Goal: Information Seeking & Learning: Learn about a topic

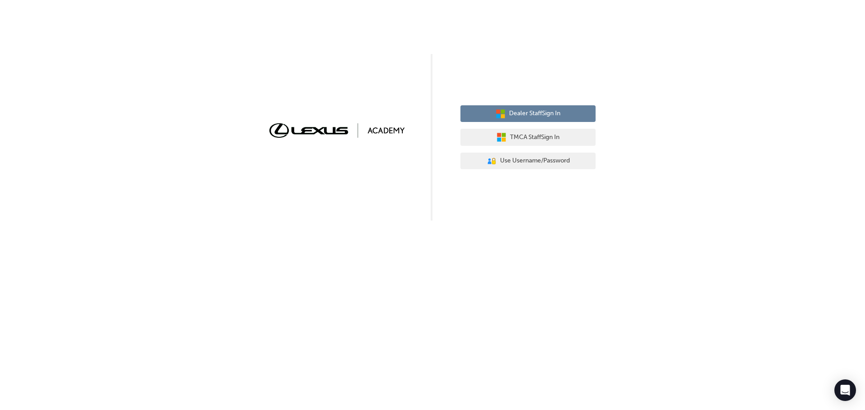
click at [534, 121] on button "Dealer Staff Sign In" at bounding box center [527, 113] width 135 height 17
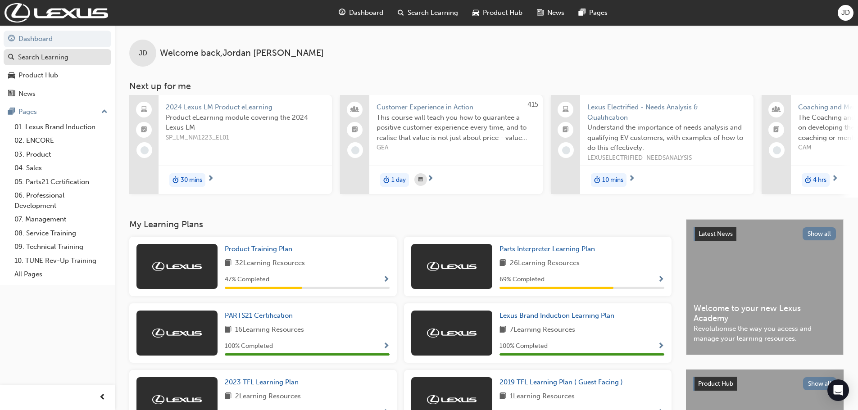
click at [39, 53] on div "Search Learning" at bounding box center [43, 57] width 50 height 10
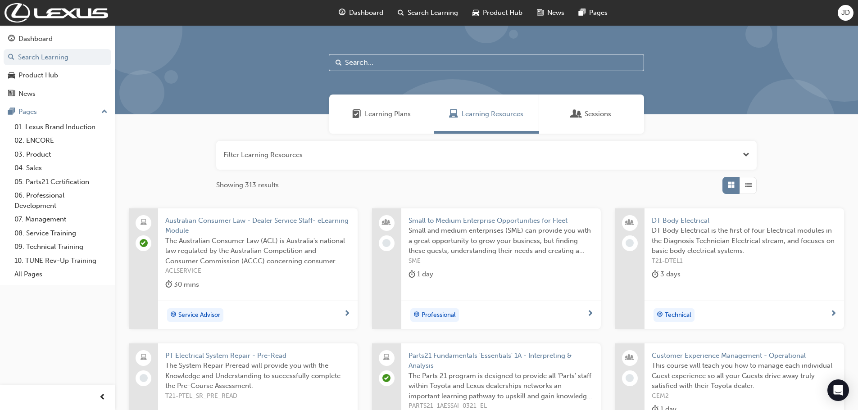
click at [380, 112] on span "Learning Plans" at bounding box center [388, 114] width 46 height 10
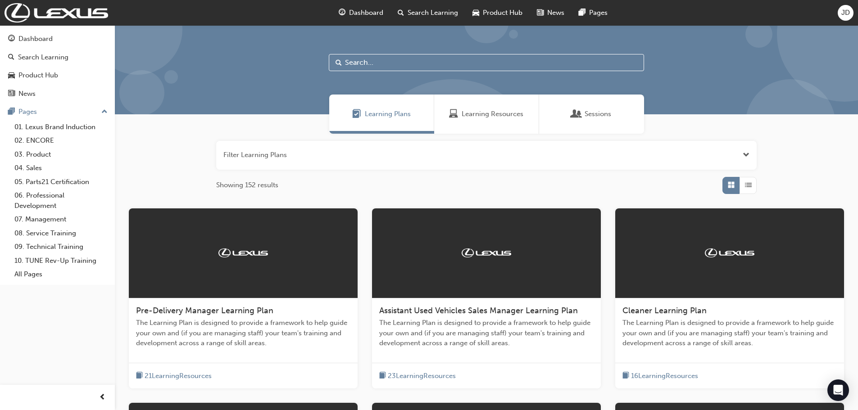
click at [488, 114] on span "Learning Resources" at bounding box center [493, 114] width 62 height 10
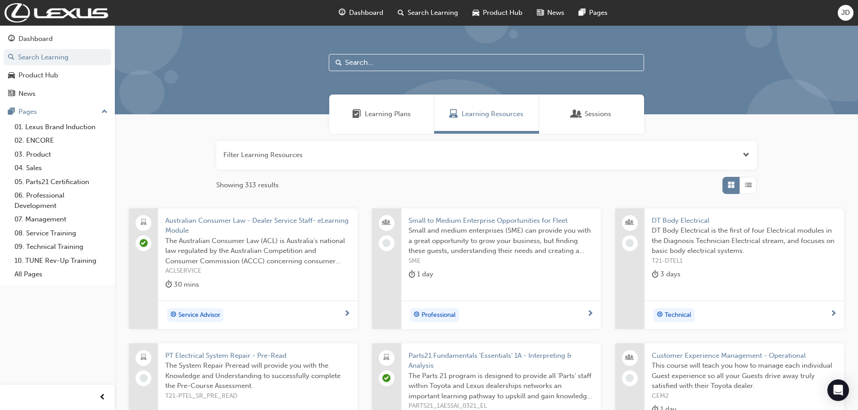
click at [594, 114] on span "Sessions" at bounding box center [598, 114] width 27 height 10
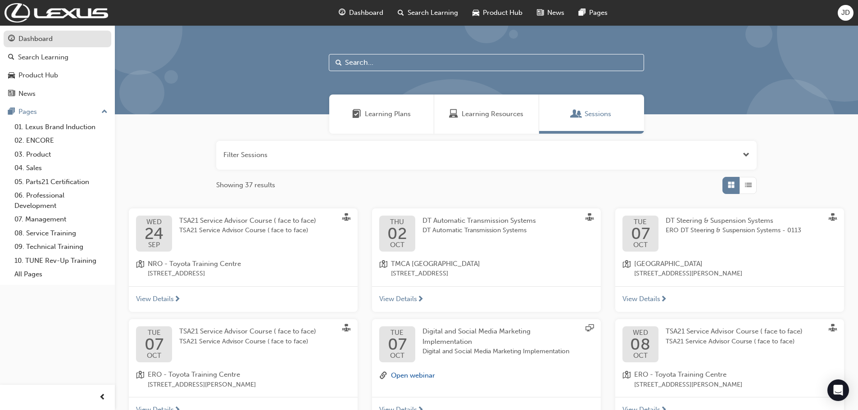
click at [36, 36] on div "Dashboard" at bounding box center [35, 39] width 34 height 10
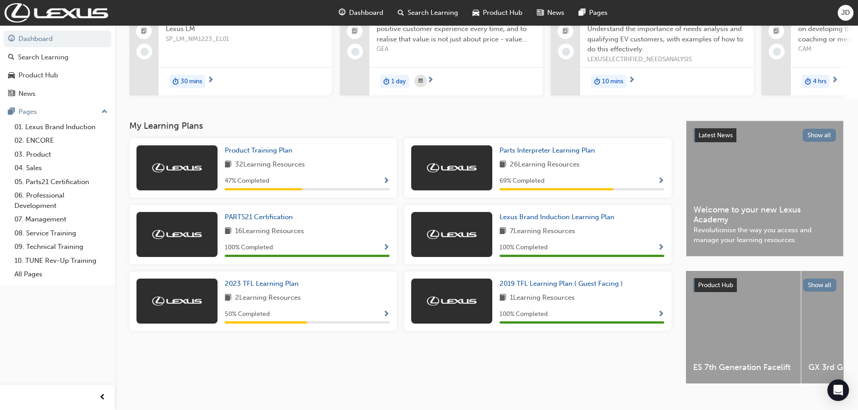
scroll to position [118, 0]
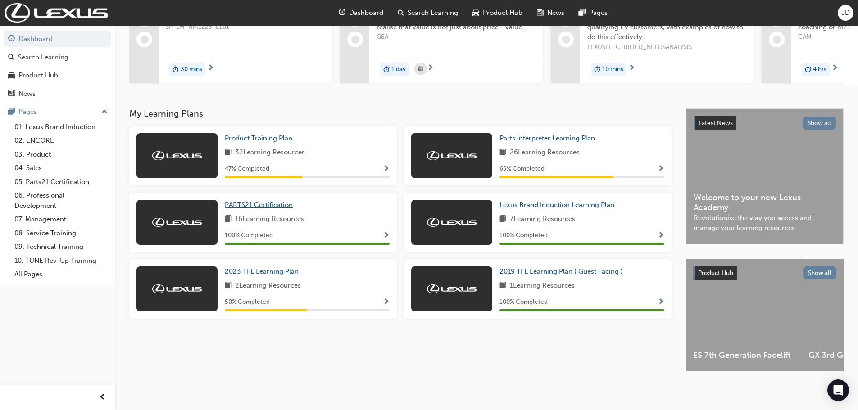
click at [266, 201] on span "PARTS21 Certification" at bounding box center [259, 205] width 68 height 8
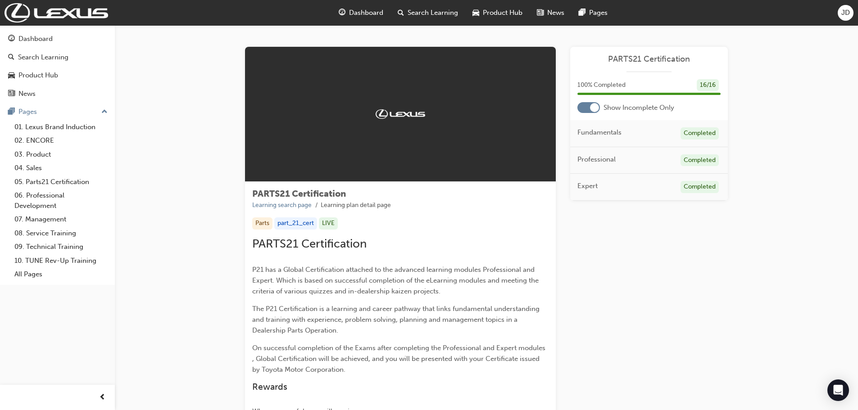
click at [592, 110] on div at bounding box center [594, 107] width 9 height 9
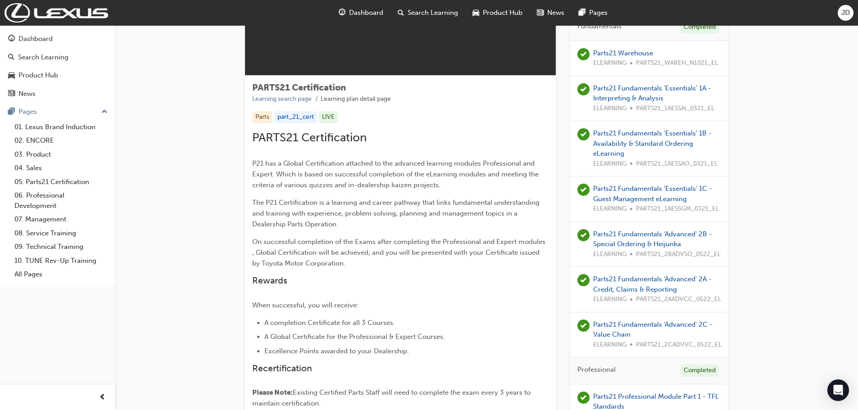
scroll to position [16, 0]
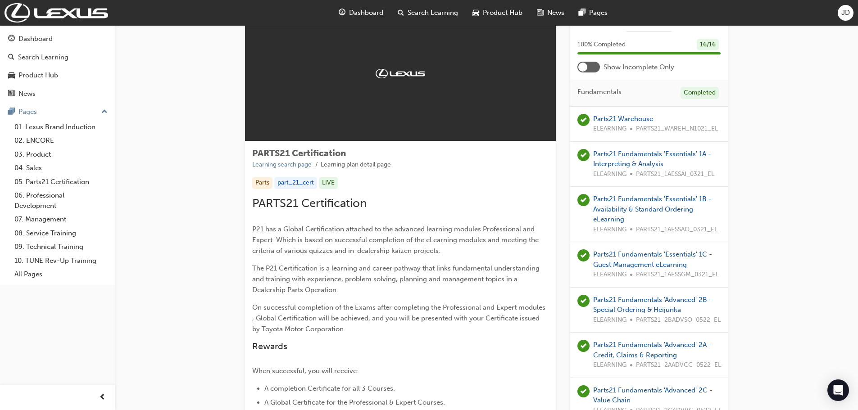
scroll to position [61, 0]
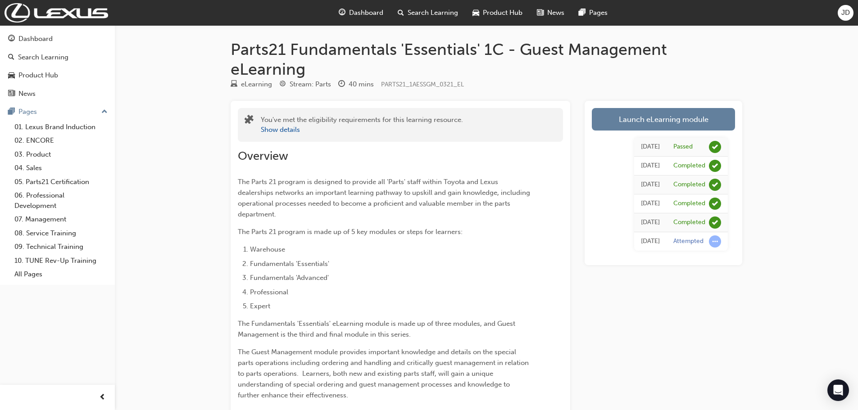
click at [693, 115] on link "Launch eLearning module" at bounding box center [663, 119] width 143 height 23
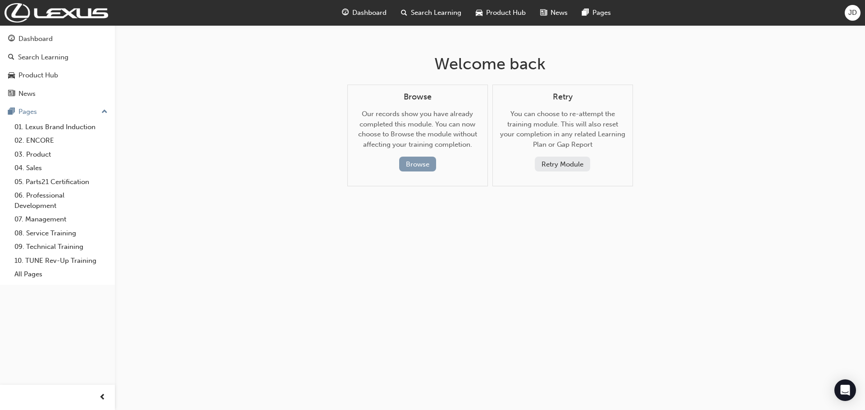
click at [425, 166] on button "Browse" at bounding box center [417, 164] width 37 height 15
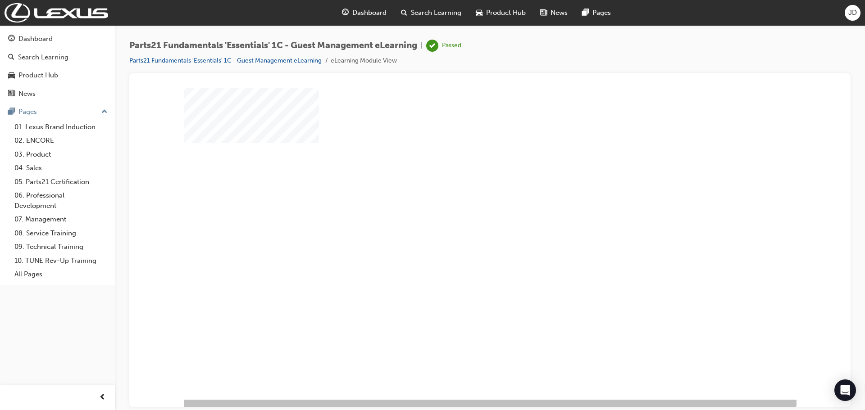
scroll to position [18, 0]
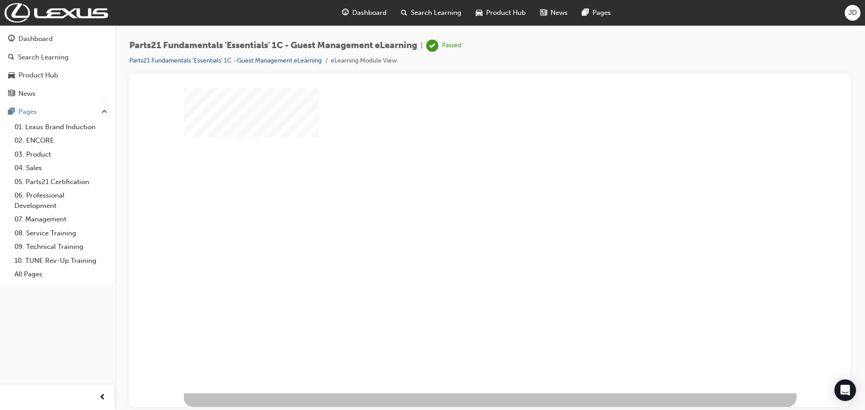
click at [464, 203] on div "play" at bounding box center [464, 203] width 0 height 0
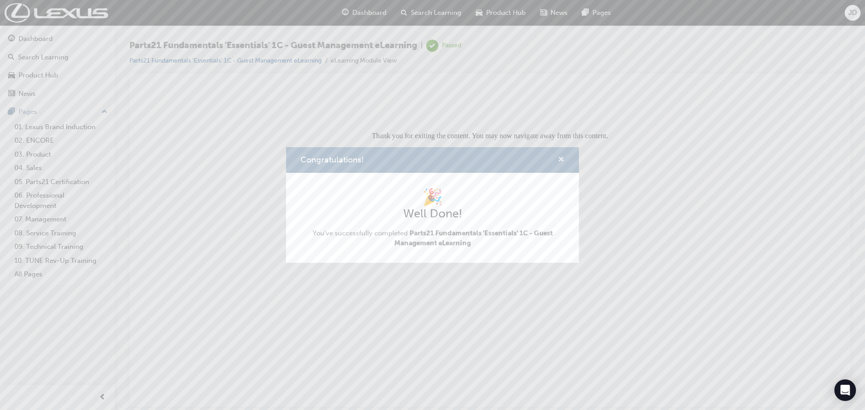
click at [562, 156] on span "cross-icon" at bounding box center [561, 160] width 7 height 8
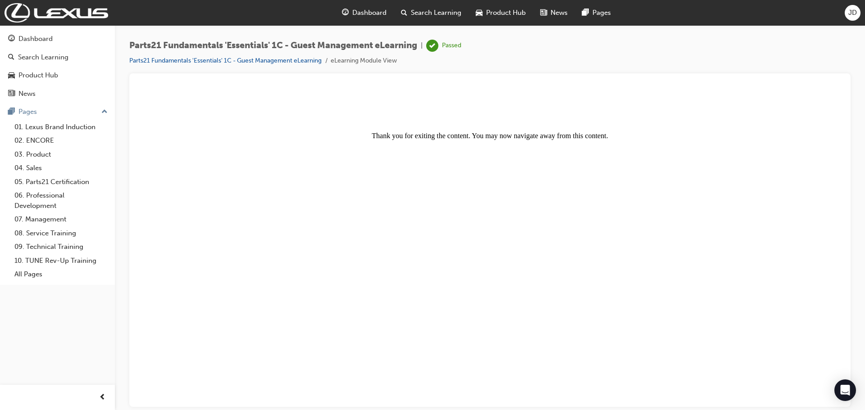
drag, startPoint x: 430, startPoint y: 136, endPoint x: 438, endPoint y: 136, distance: 8.1
click at [432, 136] on center "Thank you for exiting the content. You may now navigate away from this content." at bounding box center [489, 115] width 699 height 49
click at [290, 57] on link "Parts21 Fundamentals 'Essentials' 1C - Guest Management eLearning" at bounding box center [225, 61] width 192 height 8
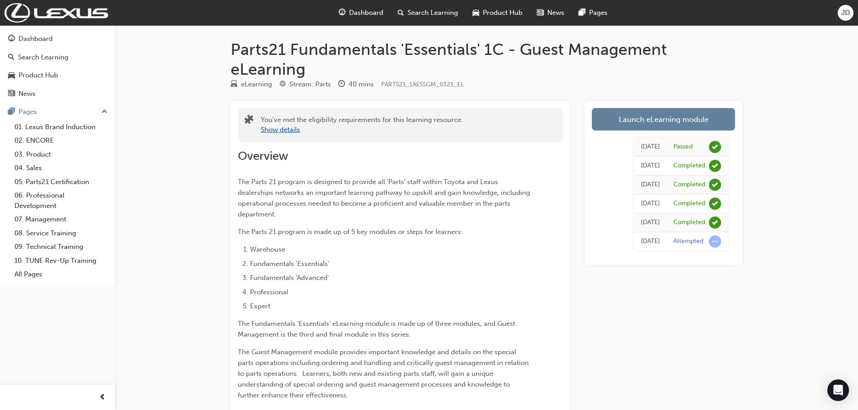
click at [279, 128] on button "Show details" at bounding box center [280, 130] width 39 height 10
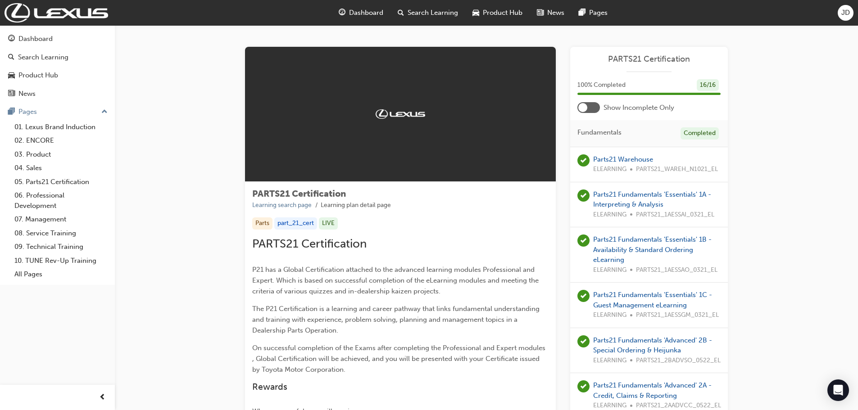
scroll to position [61, 0]
